Goal: Task Accomplishment & Management: Check status

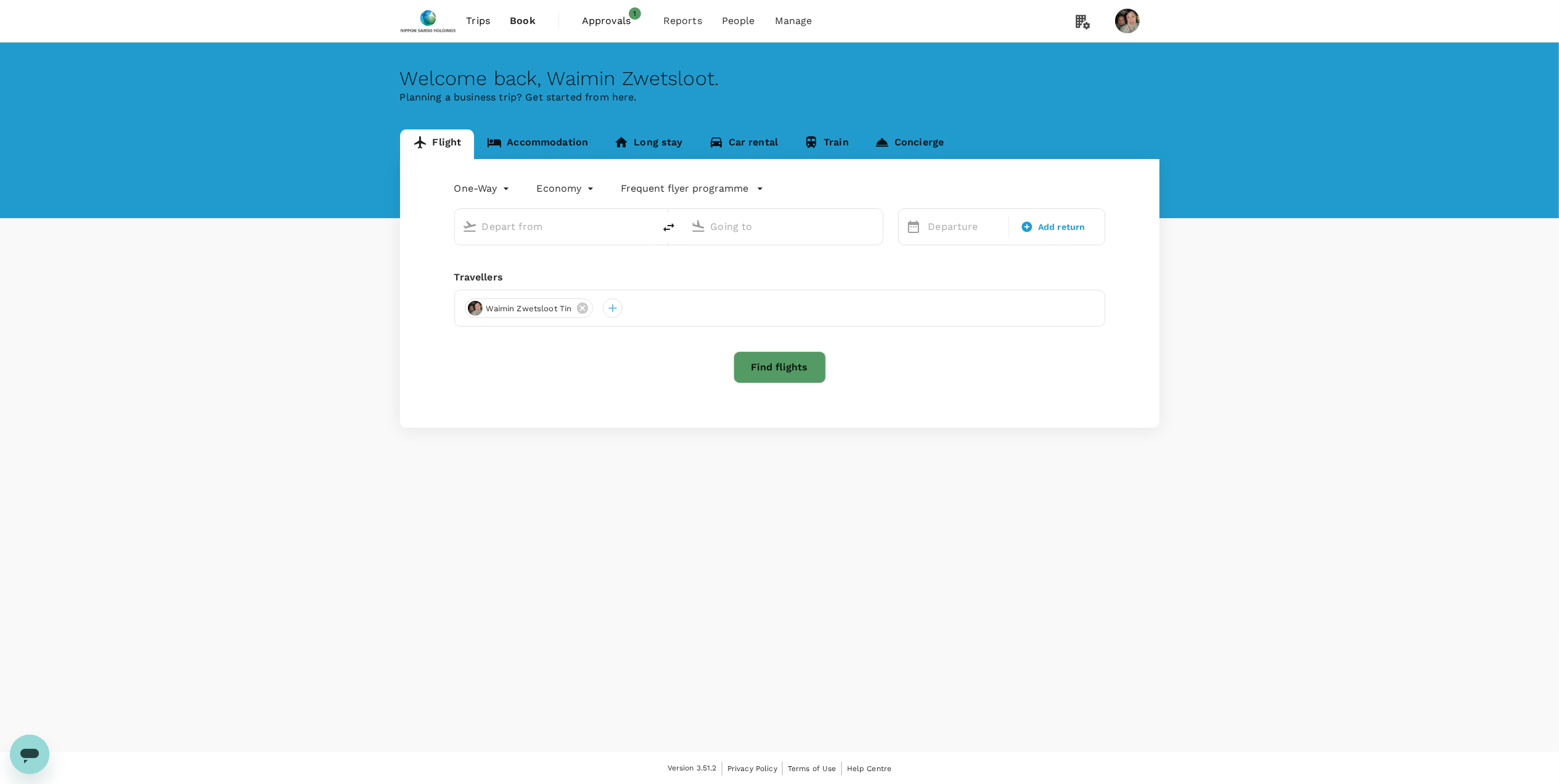
type input "Suvarnabhumi Intl (BKK)"
type input "Singapore Changi (SIN)"
click at [590, 15] on span "Approvals" at bounding box center [612, 21] width 62 height 15
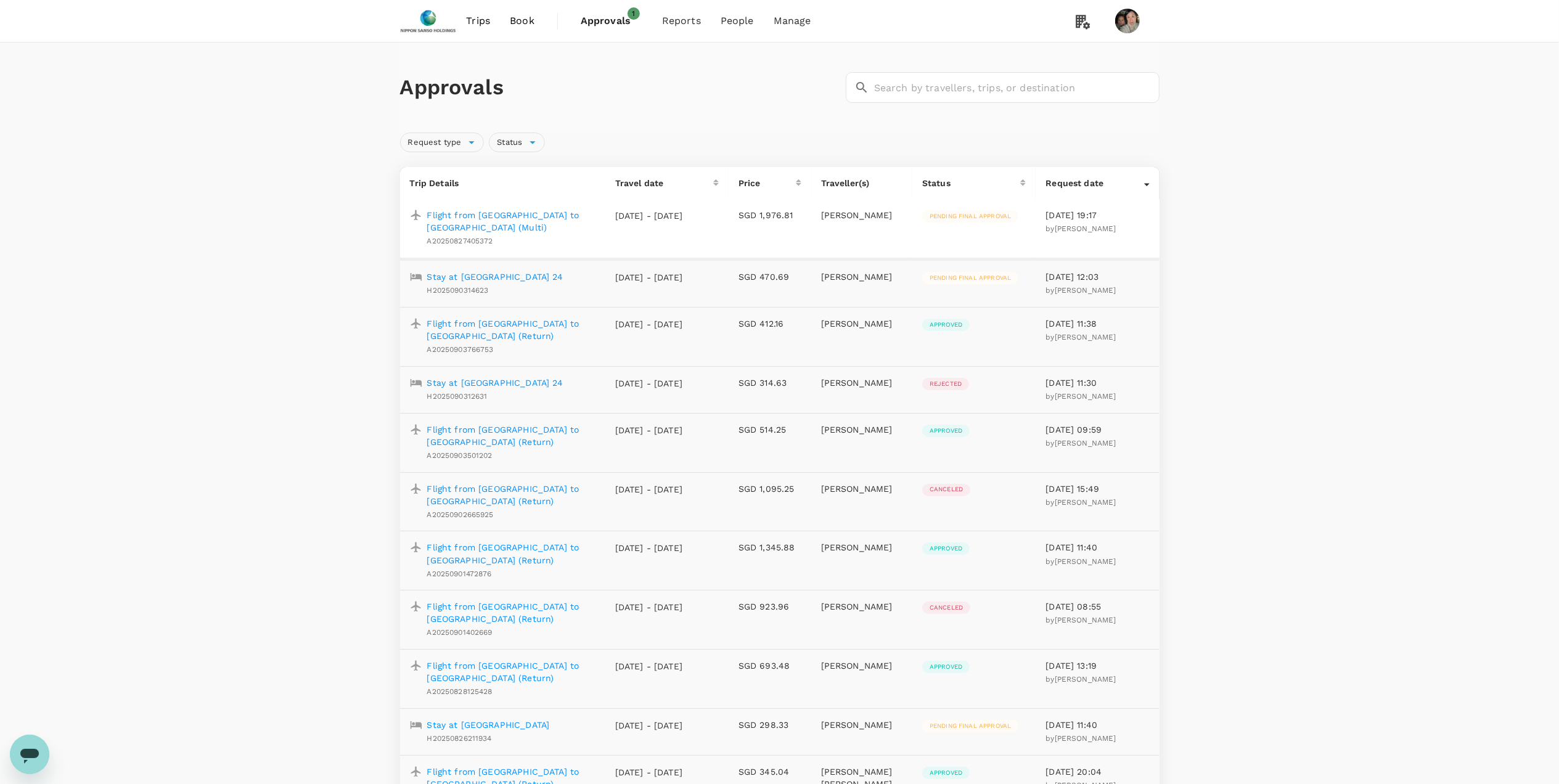
click at [522, 423] on p "Flight from [GEOGRAPHIC_DATA] to [GEOGRAPHIC_DATA] (Return)" at bounding box center [512, 435] width 169 height 24
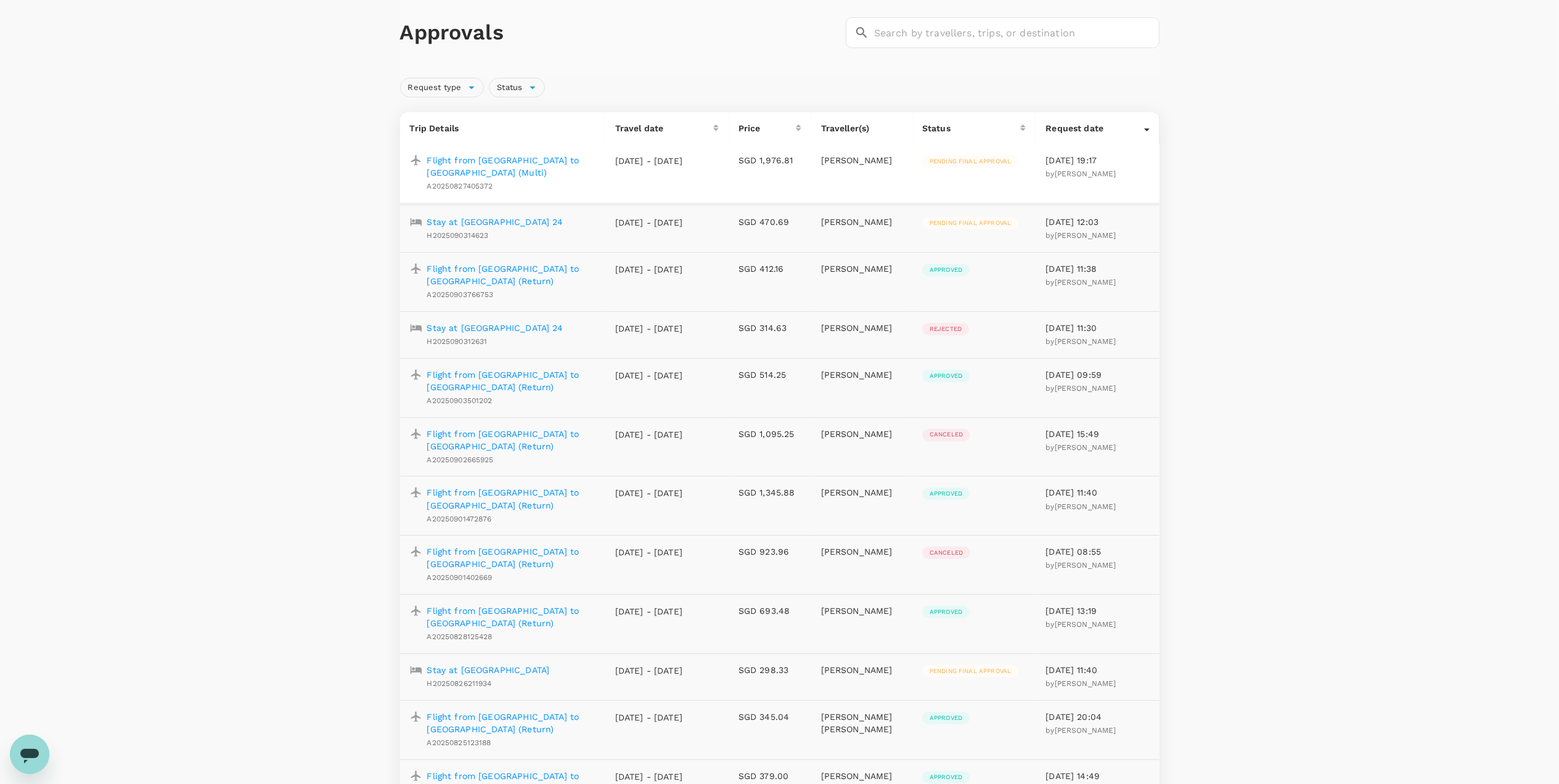
scroll to position [82, 0]
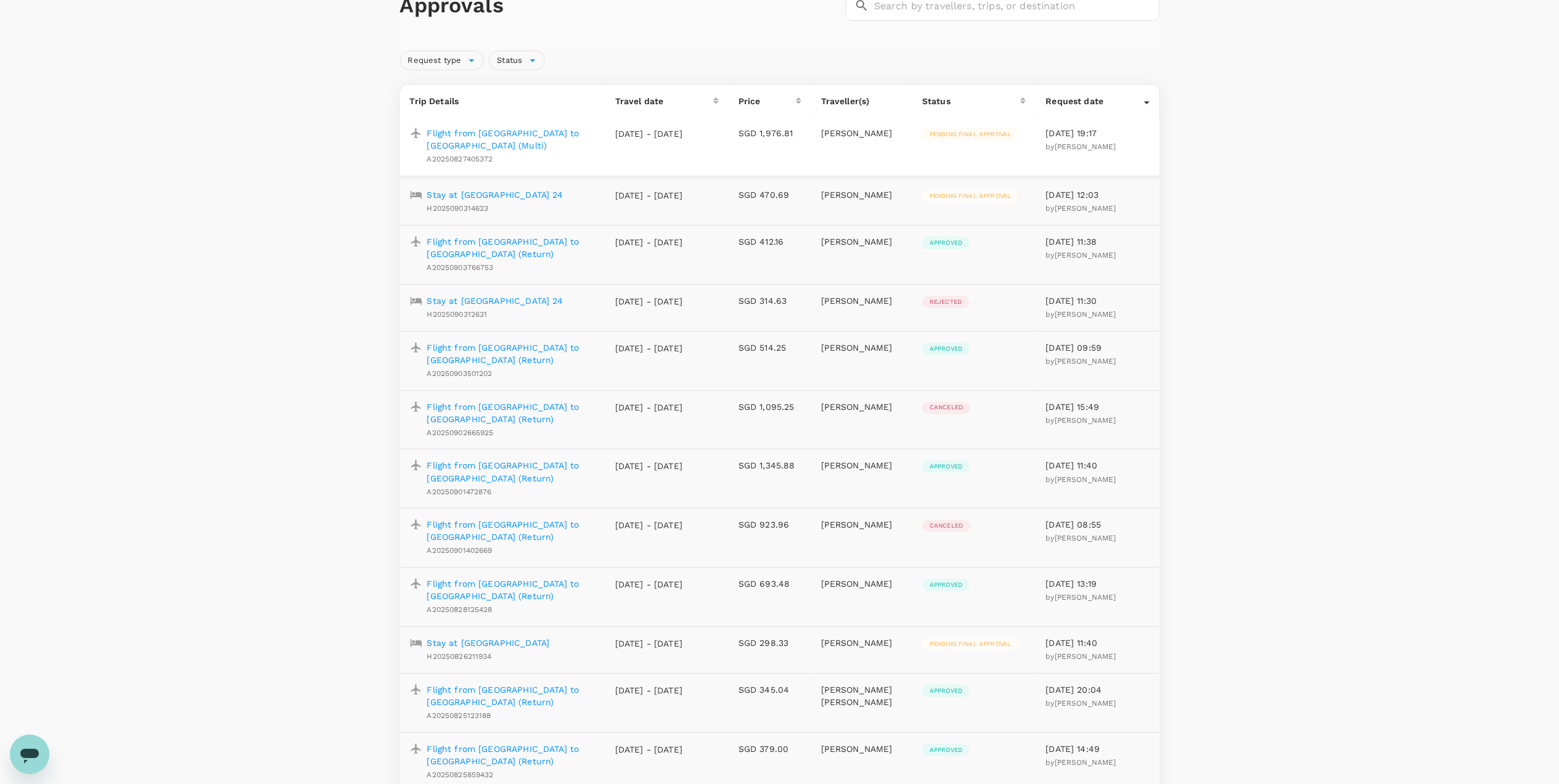
click at [514, 636] on p "Stay at [GEOGRAPHIC_DATA]" at bounding box center [489, 642] width 123 height 13
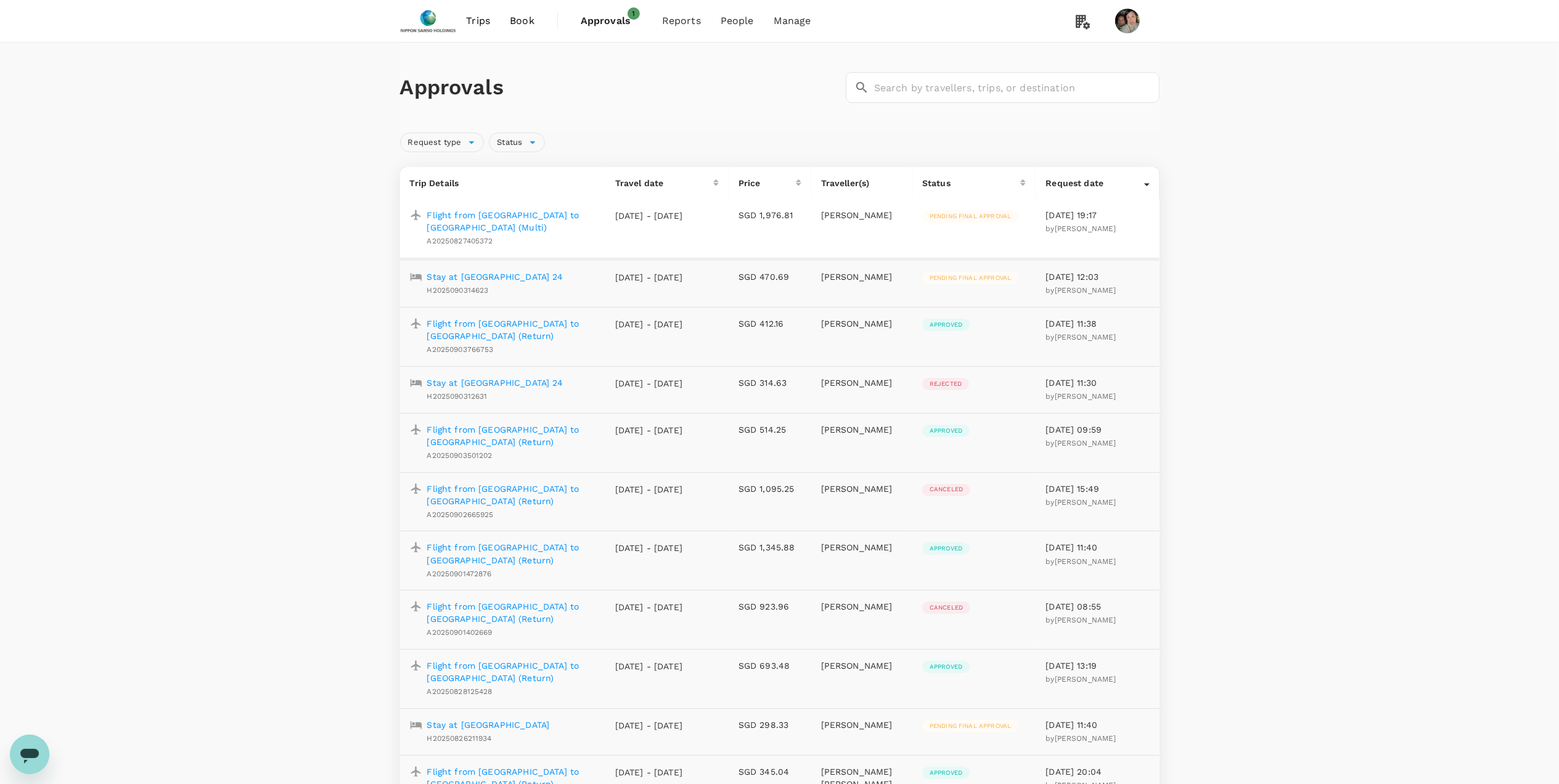
scroll to position [1, 0]
click at [1034, 312] on span "Log out" at bounding box center [1087, 314] width 143 height 15
